Goal: Information Seeking & Learning: Learn about a topic

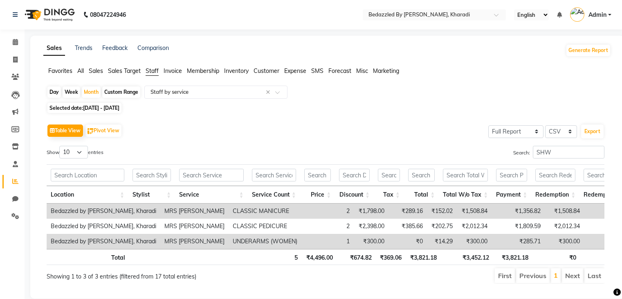
select select "full_report"
select select "csv"
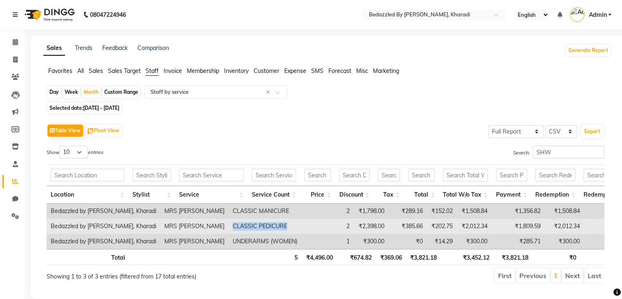
drag, startPoint x: 180, startPoint y: 226, endPoint x: 238, endPoint y: 231, distance: 58.7
click at [238, 231] on td "CLASSIC PEDICURE" at bounding box center [265, 225] width 73 height 15
copy td "CLASSIC PEDICURE"
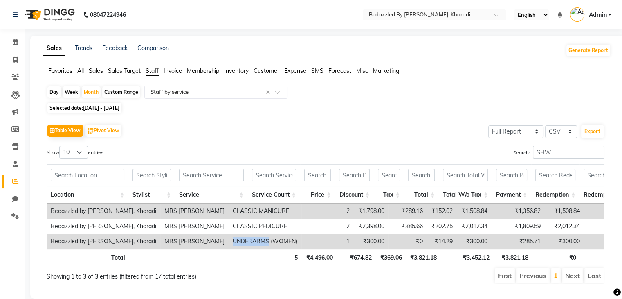
drag, startPoint x: 182, startPoint y: 239, endPoint x: 216, endPoint y: 244, distance: 35.1
click at [229, 244] on td "UNDERARMS (WOMEN)" at bounding box center [265, 241] width 73 height 15
copy td "UNDERARMS"
drag, startPoint x: 310, startPoint y: 213, endPoint x: 334, endPoint y: 211, distance: 23.9
click at [354, 211] on td "₹1,798.00" at bounding box center [371, 210] width 35 height 15
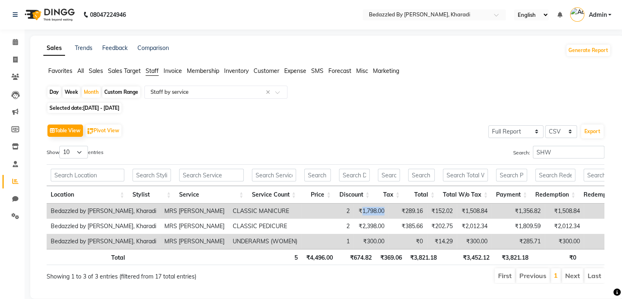
copy td "1,798.00"
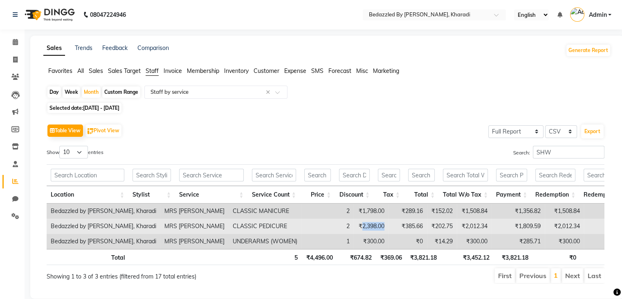
drag, startPoint x: 310, startPoint y: 226, endPoint x: 333, endPoint y: 230, distance: 22.8
click at [354, 230] on td "₹2,398.00" at bounding box center [371, 225] width 35 height 15
copy td "2,398.00"
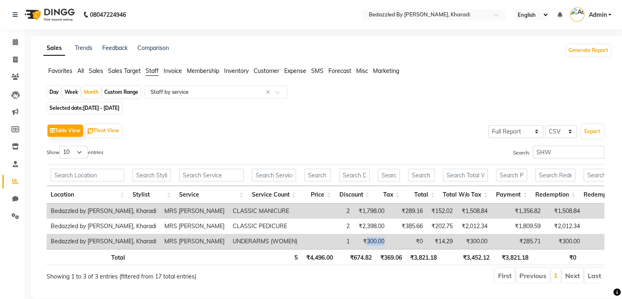
drag, startPoint x: 315, startPoint y: 242, endPoint x: 335, endPoint y: 242, distance: 19.6
click at [354, 242] on td "₹300.00" at bounding box center [371, 241] width 35 height 15
copy td "300.00"
click at [363, 146] on div "Search: SHW" at bounding box center [468, 154] width 273 height 16
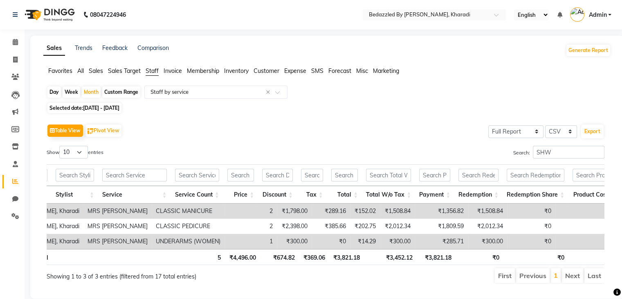
scroll to position [0, 75]
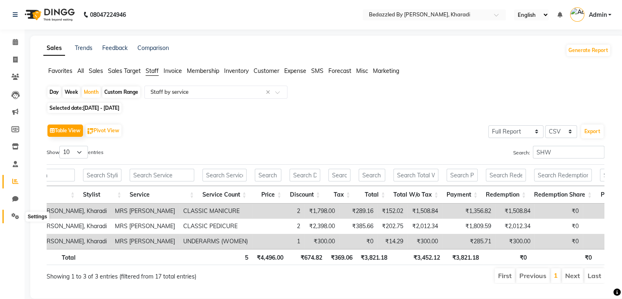
click at [16, 215] on icon at bounding box center [15, 216] width 8 height 6
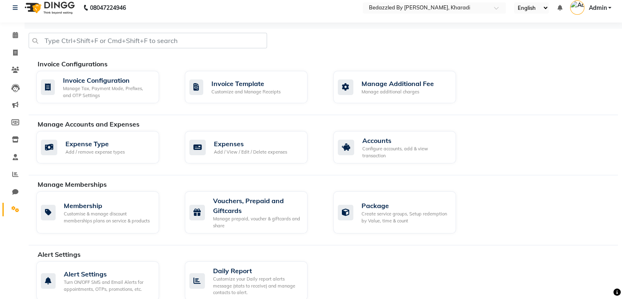
scroll to position [5, 0]
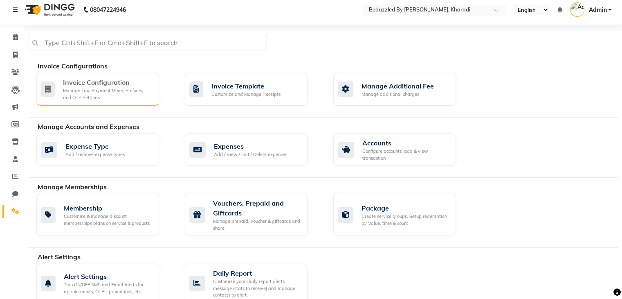
click at [141, 92] on div "Manage Tax, Payment Mode, Prefixes, and OTP Settings" at bounding box center [108, 93] width 90 height 13
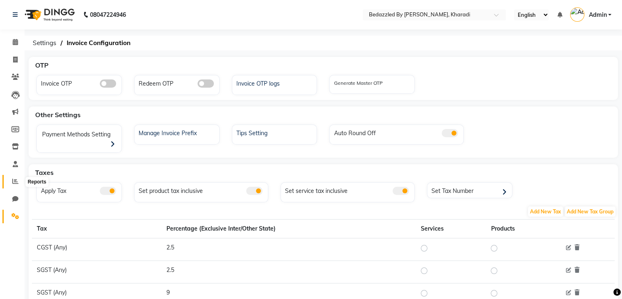
click at [16, 180] on icon at bounding box center [15, 181] width 6 height 6
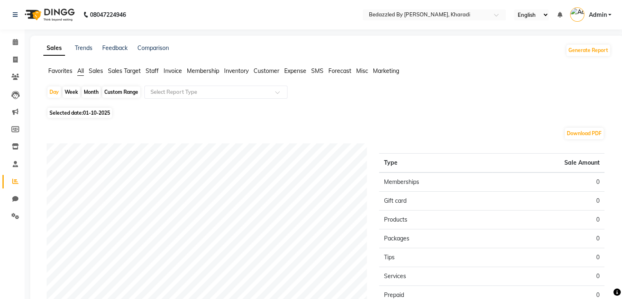
click at [90, 90] on div "Month" at bounding box center [91, 91] width 19 height 11
select select "10"
select select "2025"
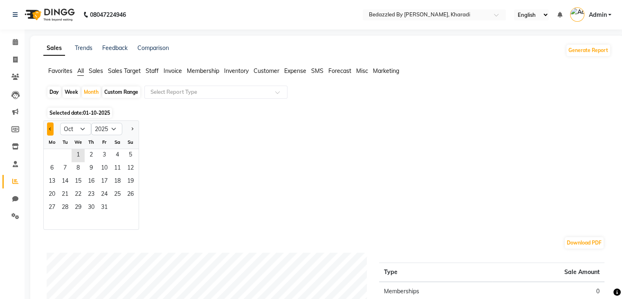
click at [49, 133] on button "Previous month" at bounding box center [50, 128] width 7 height 13
select select "9"
click at [50, 155] on span "1" at bounding box center [51, 155] width 13 height 13
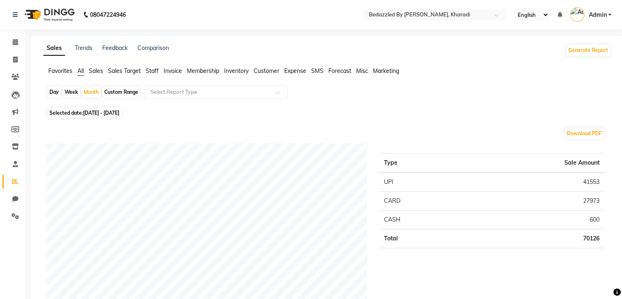
click at [149, 69] on span "Staff" at bounding box center [152, 70] width 13 height 7
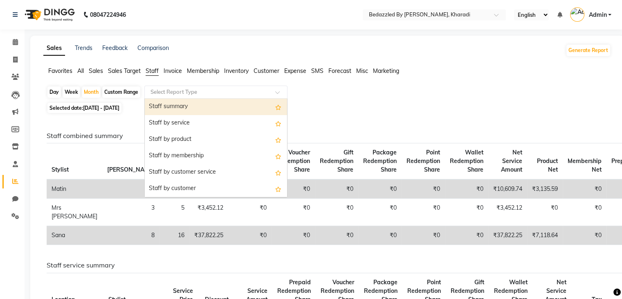
click at [166, 90] on input "text" at bounding box center [208, 92] width 118 height 8
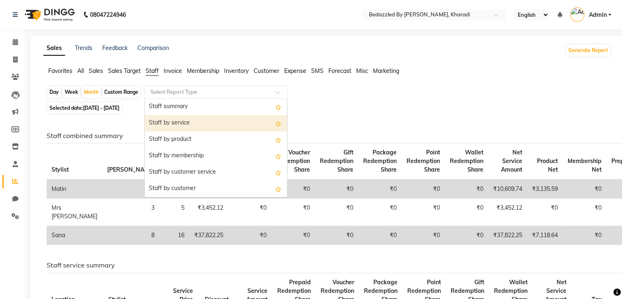
click at [175, 122] on div "Staff by service" at bounding box center [216, 123] width 142 height 16
select select "full_report"
select select "csv"
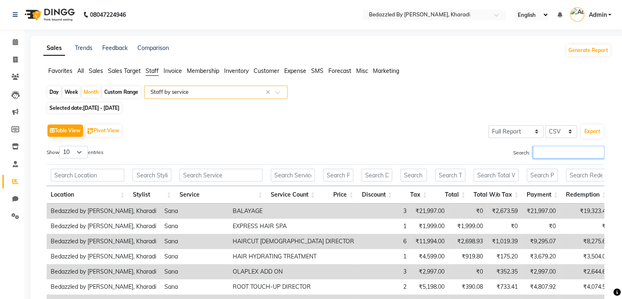
click at [554, 154] on input "Search:" at bounding box center [569, 152] width 72 height 13
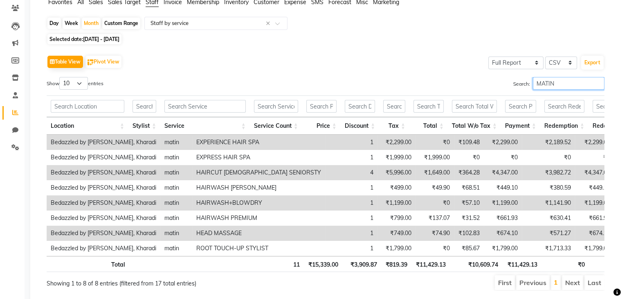
scroll to position [79, 0]
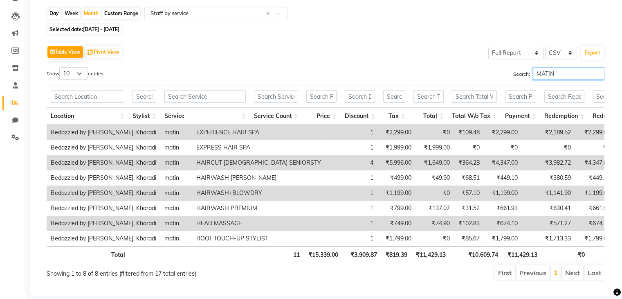
type input "MATIN"
drag, startPoint x: 164, startPoint y: 132, endPoint x: 230, endPoint y: 130, distance: 66.7
click at [230, 130] on td "EXPERIENCE HAIR SPA" at bounding box center [258, 132] width 133 height 15
copy td "EXPERIENCE HAIR SPA"
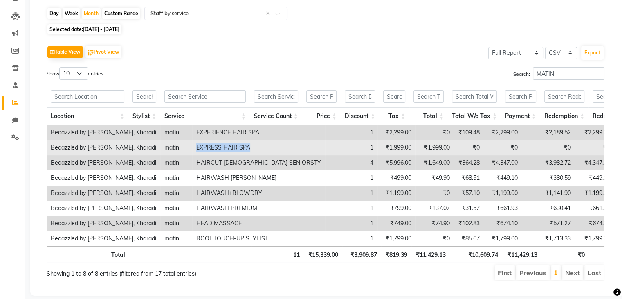
drag, startPoint x: 164, startPoint y: 148, endPoint x: 226, endPoint y: 146, distance: 61.8
click at [226, 146] on td "EXPRESS HAIR SPA" at bounding box center [258, 147] width 133 height 15
copy td "EXPRESS HAIR SPA"
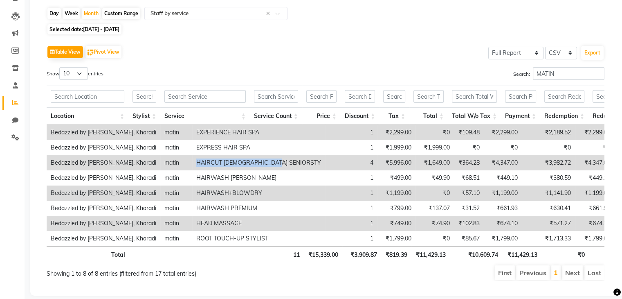
drag, startPoint x: 164, startPoint y: 162, endPoint x: 250, endPoint y: 162, distance: 85.9
click at [250, 162] on td "HAIRCUT [DEMOGRAPHIC_DATA] SENIORSTY" at bounding box center [258, 162] width 133 height 15
copy td "HAIRCUT [DEMOGRAPHIC_DATA] SENIORSTY"
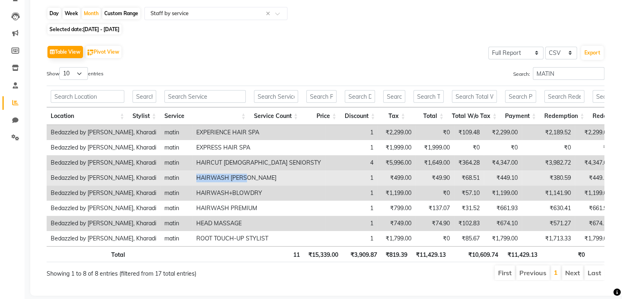
drag, startPoint x: 164, startPoint y: 178, endPoint x: 216, endPoint y: 175, distance: 52.0
click at [216, 175] on td "HAIRWASH [PERSON_NAME]" at bounding box center [258, 177] width 133 height 15
copy td "HAIRWASH [PERSON_NAME]"
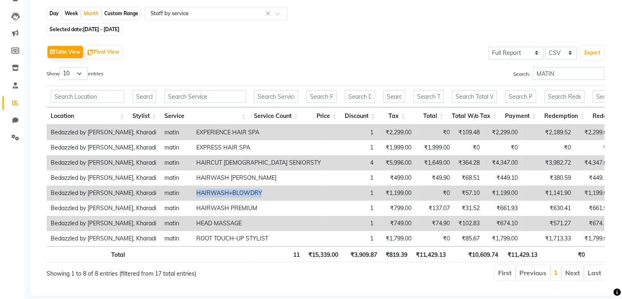
drag, startPoint x: 164, startPoint y: 192, endPoint x: 230, endPoint y: 193, distance: 65.9
click at [230, 193] on td "HAIRWASH+BLOWDRY" at bounding box center [258, 192] width 133 height 15
copy td "HAIRWASH+BLOWDRY"
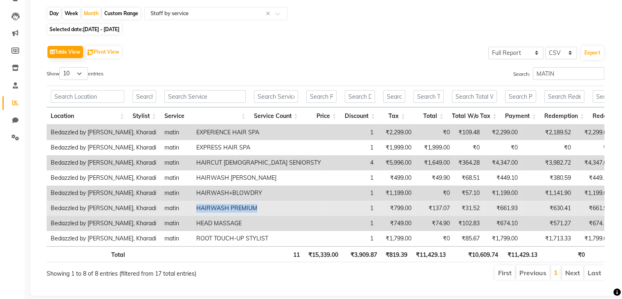
drag, startPoint x: 163, startPoint y: 208, endPoint x: 232, endPoint y: 210, distance: 69.2
click at [232, 210] on td "HAIRWASH PREMIUM" at bounding box center [258, 207] width 133 height 15
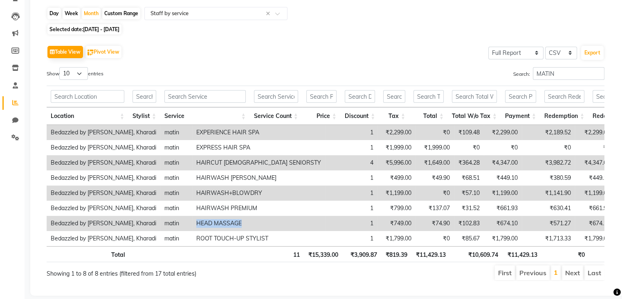
drag, startPoint x: 164, startPoint y: 222, endPoint x: 212, endPoint y: 225, distance: 48.4
click at [212, 225] on td "HEAD MASSAGE" at bounding box center [258, 223] width 133 height 15
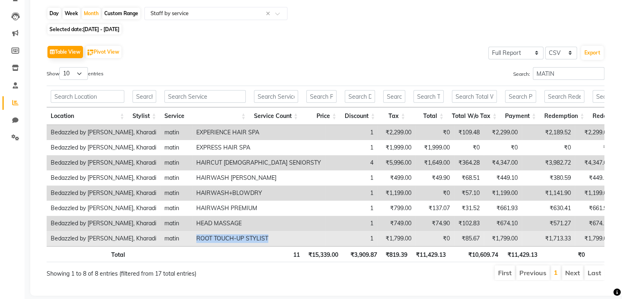
drag, startPoint x: 164, startPoint y: 239, endPoint x: 239, endPoint y: 240, distance: 74.9
click at [239, 240] on td "ROOT TOUCH-UP STYLIST" at bounding box center [258, 238] width 133 height 15
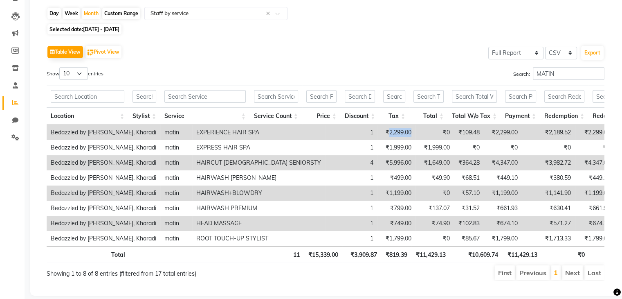
drag, startPoint x: 315, startPoint y: 132, endPoint x: 340, endPoint y: 131, distance: 25.4
click at [378, 131] on td "₹2,299.00" at bounding box center [397, 132] width 38 height 15
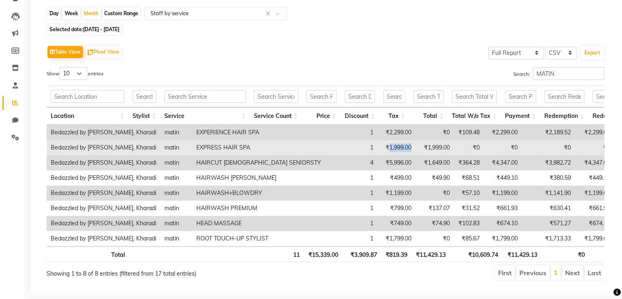
drag, startPoint x: 314, startPoint y: 146, endPoint x: 346, endPoint y: 151, distance: 32.3
click at [346, 151] on tr "Bedazzled by Sana, Kharadi matin EXPRESS HAIR SPA 1 ₹1,999.00 ₹1,999.00 ₹0 ₹0 ₹…" at bounding box center [412, 147] width 731 height 15
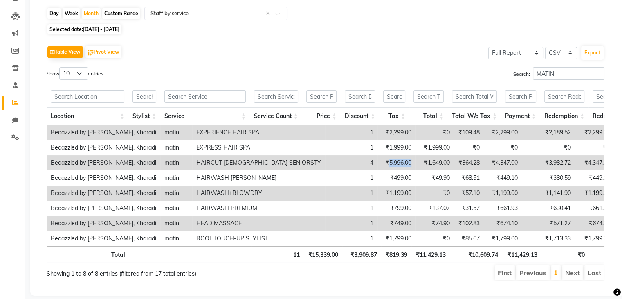
drag, startPoint x: 314, startPoint y: 163, endPoint x: 337, endPoint y: 166, distance: 22.7
click at [378, 166] on td "₹5,996.00" at bounding box center [397, 162] width 38 height 15
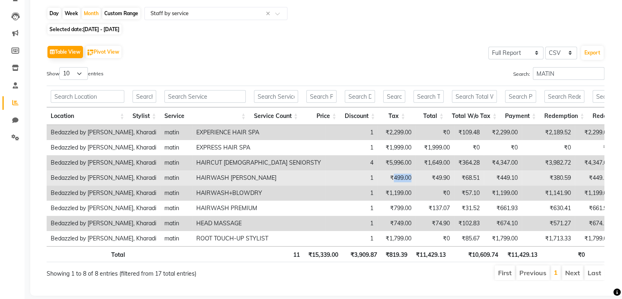
drag, startPoint x: 320, startPoint y: 180, endPoint x: 340, endPoint y: 175, distance: 19.8
click at [378, 175] on td "₹499.00" at bounding box center [397, 177] width 38 height 15
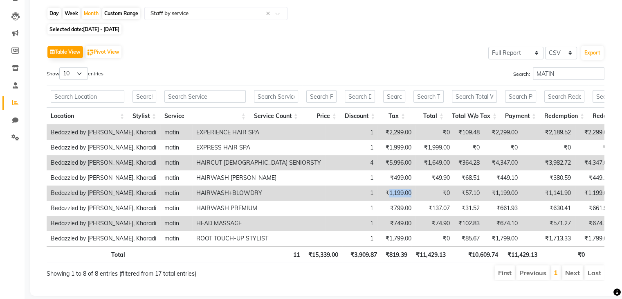
drag, startPoint x: 315, startPoint y: 193, endPoint x: 341, endPoint y: 193, distance: 25.8
click at [378, 193] on td "₹1,199.00" at bounding box center [397, 192] width 38 height 15
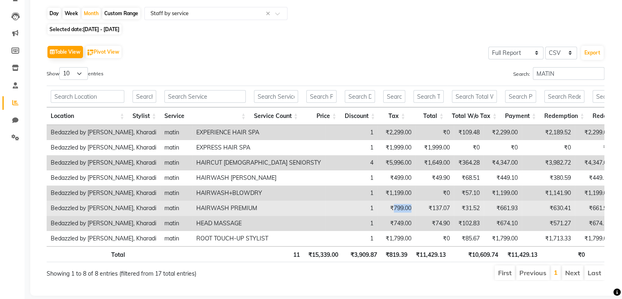
drag, startPoint x: 319, startPoint y: 206, endPoint x: 341, endPoint y: 207, distance: 21.7
click at [378, 207] on td "₹799.00" at bounding box center [397, 207] width 38 height 15
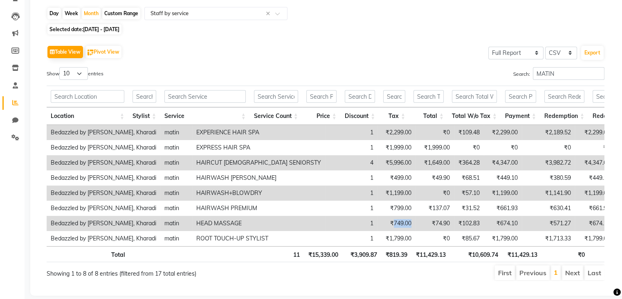
drag, startPoint x: 319, startPoint y: 224, endPoint x: 339, endPoint y: 224, distance: 19.2
click at [378, 224] on td "₹749.00" at bounding box center [397, 223] width 38 height 15
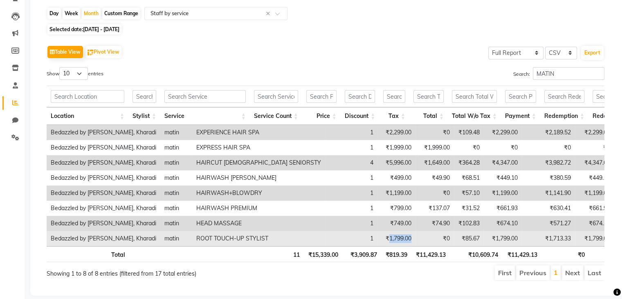
drag, startPoint x: 315, startPoint y: 238, endPoint x: 342, endPoint y: 240, distance: 27.1
click at [378, 240] on td "₹1,799.00" at bounding box center [397, 238] width 38 height 15
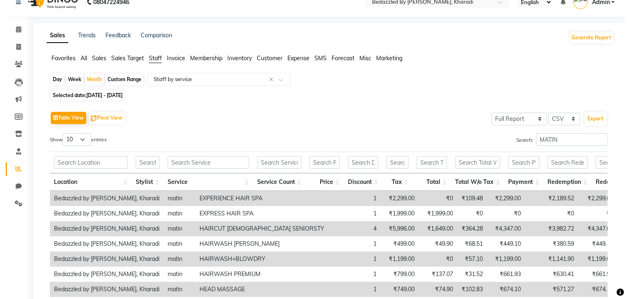
scroll to position [0, 0]
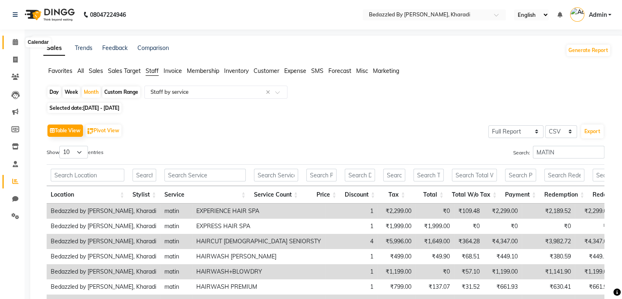
click at [11, 42] on span at bounding box center [15, 42] width 14 height 9
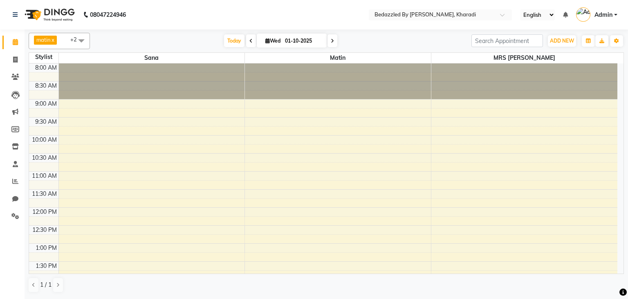
click at [265, 38] on icon at bounding box center [267, 40] width 4 height 5
select select "10"
select select "2025"
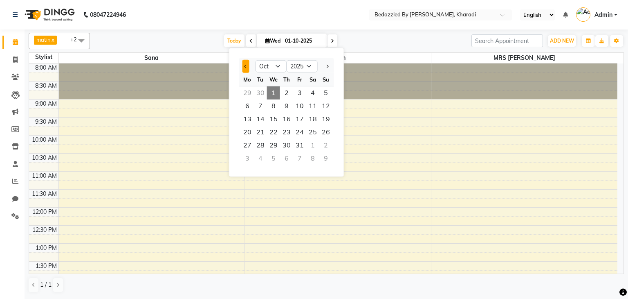
click at [243, 67] on button "Previous month" at bounding box center [246, 66] width 7 height 13
select select "9"
click at [315, 131] on span "27" at bounding box center [312, 132] width 13 height 13
type input "27-09-2025"
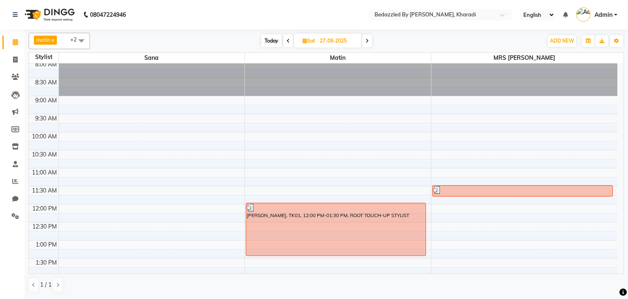
scroll to position [1, 0]
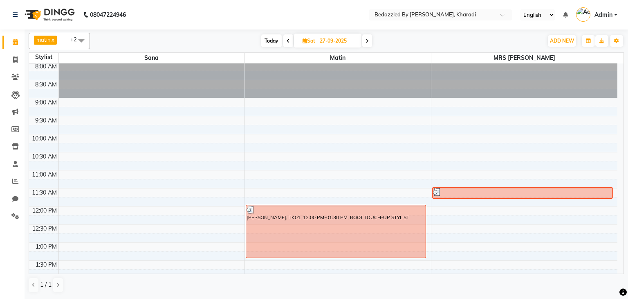
click at [505, 45] on div "[DATE] [DATE]" at bounding box center [316, 41] width 445 height 12
